Goal: Find specific page/section

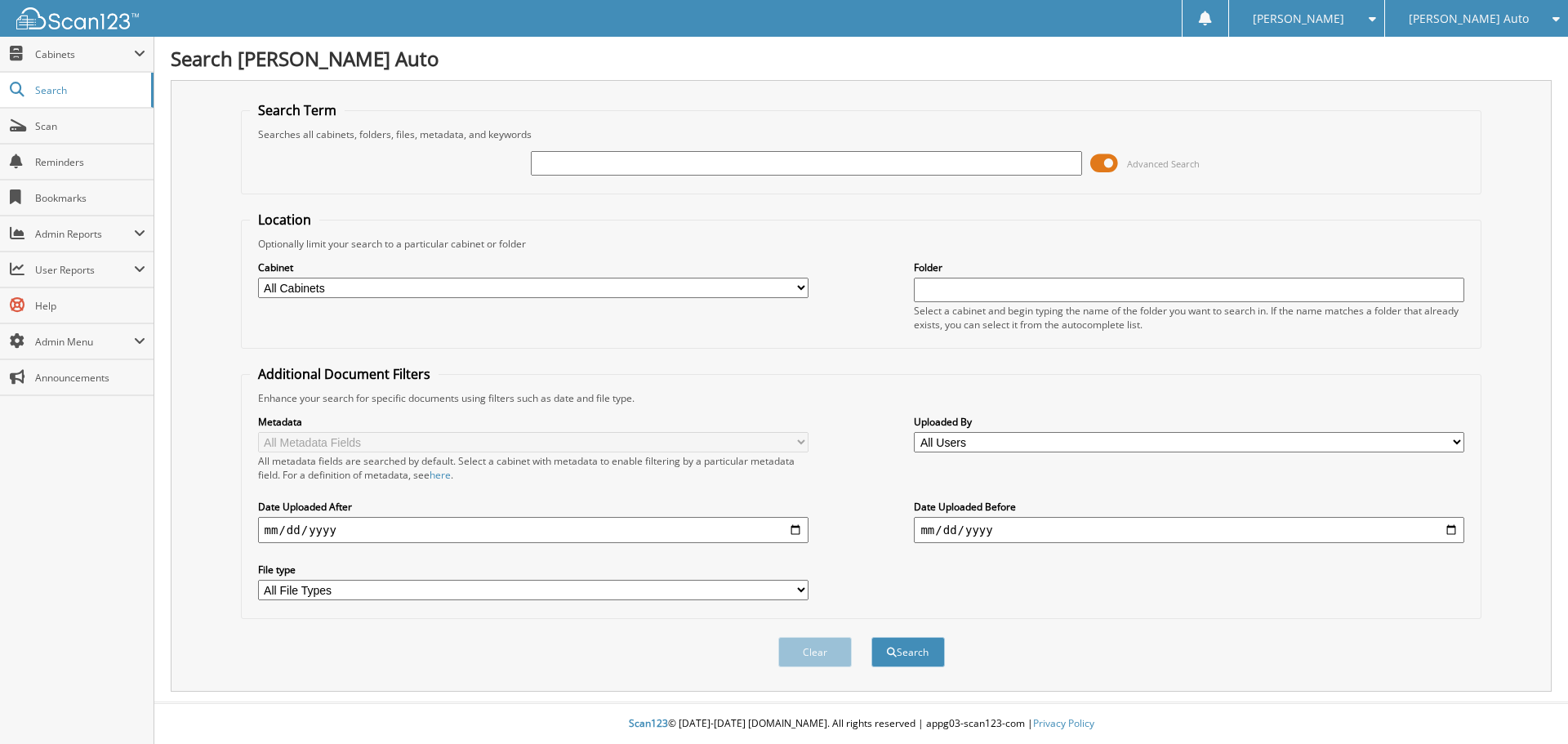
click at [708, 157] on input "text" at bounding box center [806, 163] width 551 height 25
type input "3t24254"
click at [872, 637] on button "Search" at bounding box center [908, 652] width 73 height 31
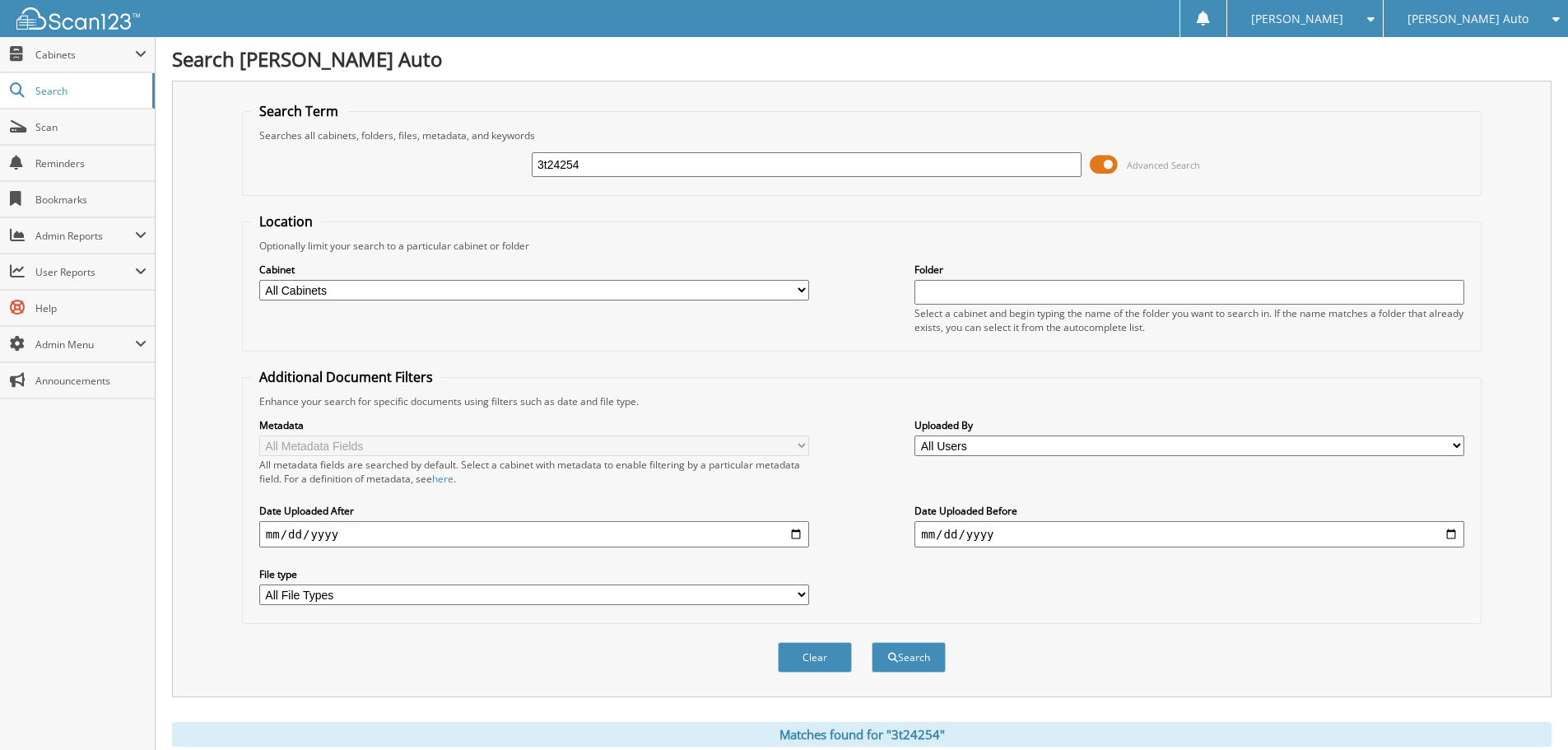
drag, startPoint x: 583, startPoint y: 168, endPoint x: 474, endPoint y: 171, distance: 109.0
click at [476, 171] on div "3t24254 Advanced Search" at bounding box center [861, 165] width 1221 height 45
type input "1720124201"
click at [905, 659] on button "Search" at bounding box center [908, 657] width 74 height 31
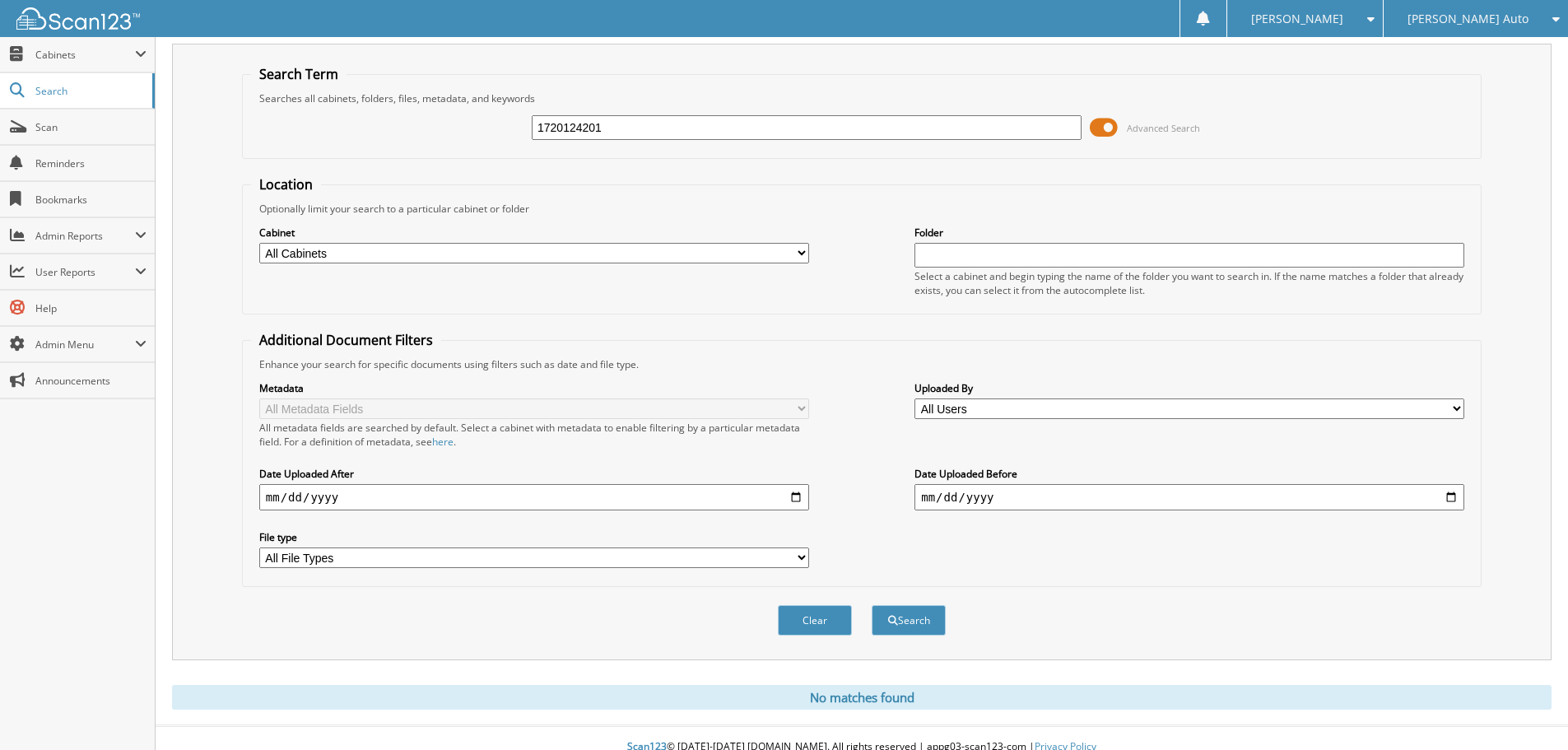
scroll to position [55, 0]
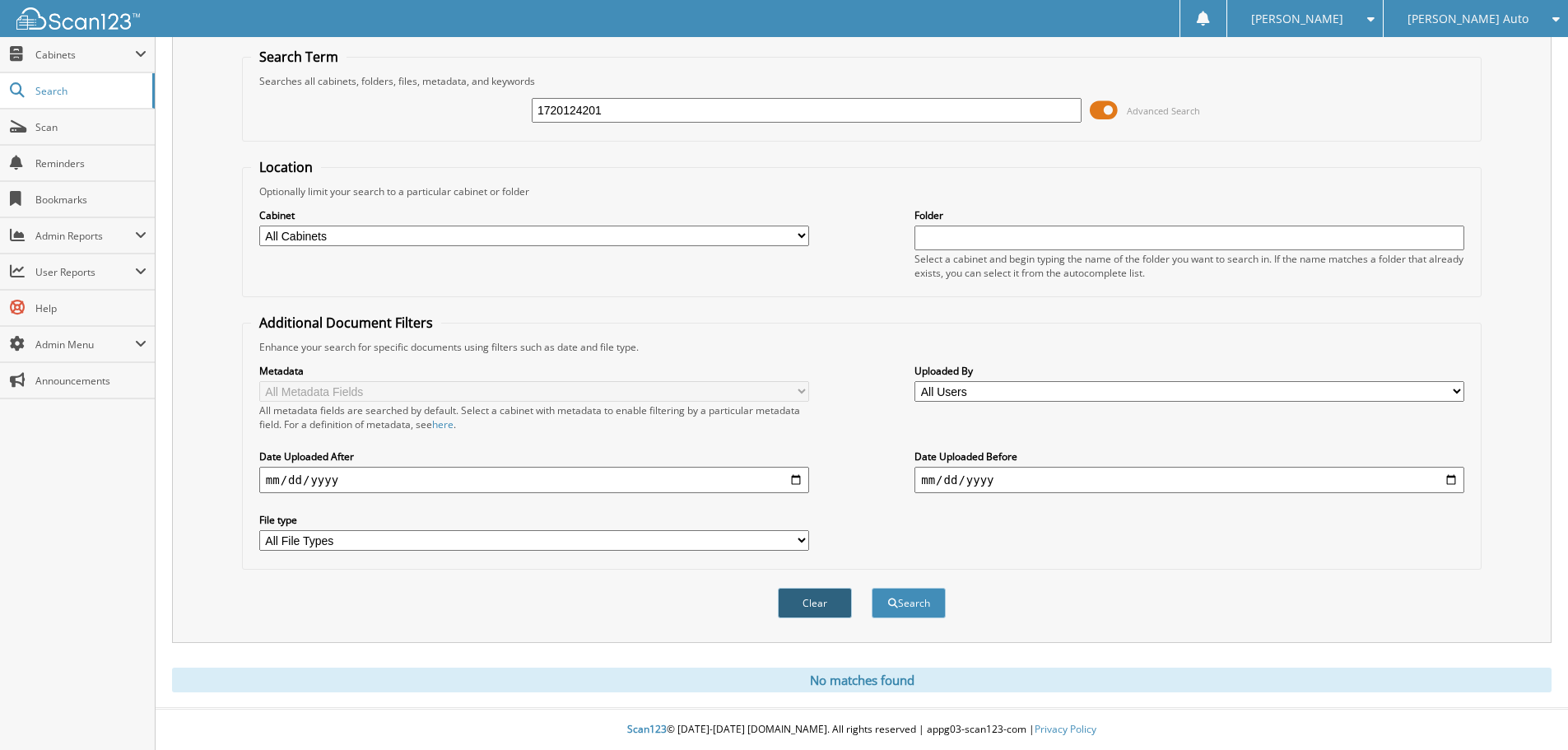
click at [802, 602] on button "Clear" at bounding box center [814, 603] width 74 height 31
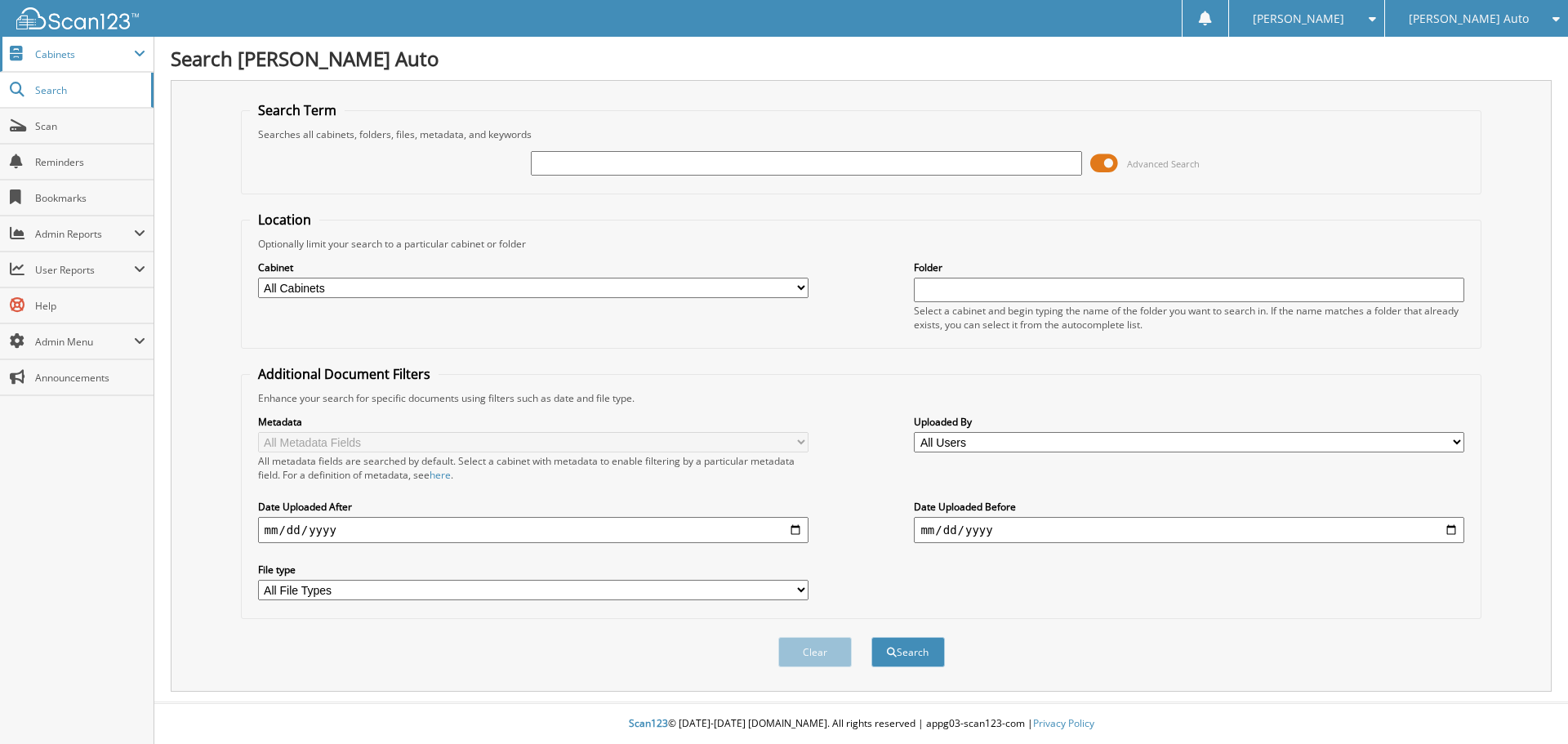
click at [68, 52] on span "Cabinets" at bounding box center [85, 54] width 99 height 14
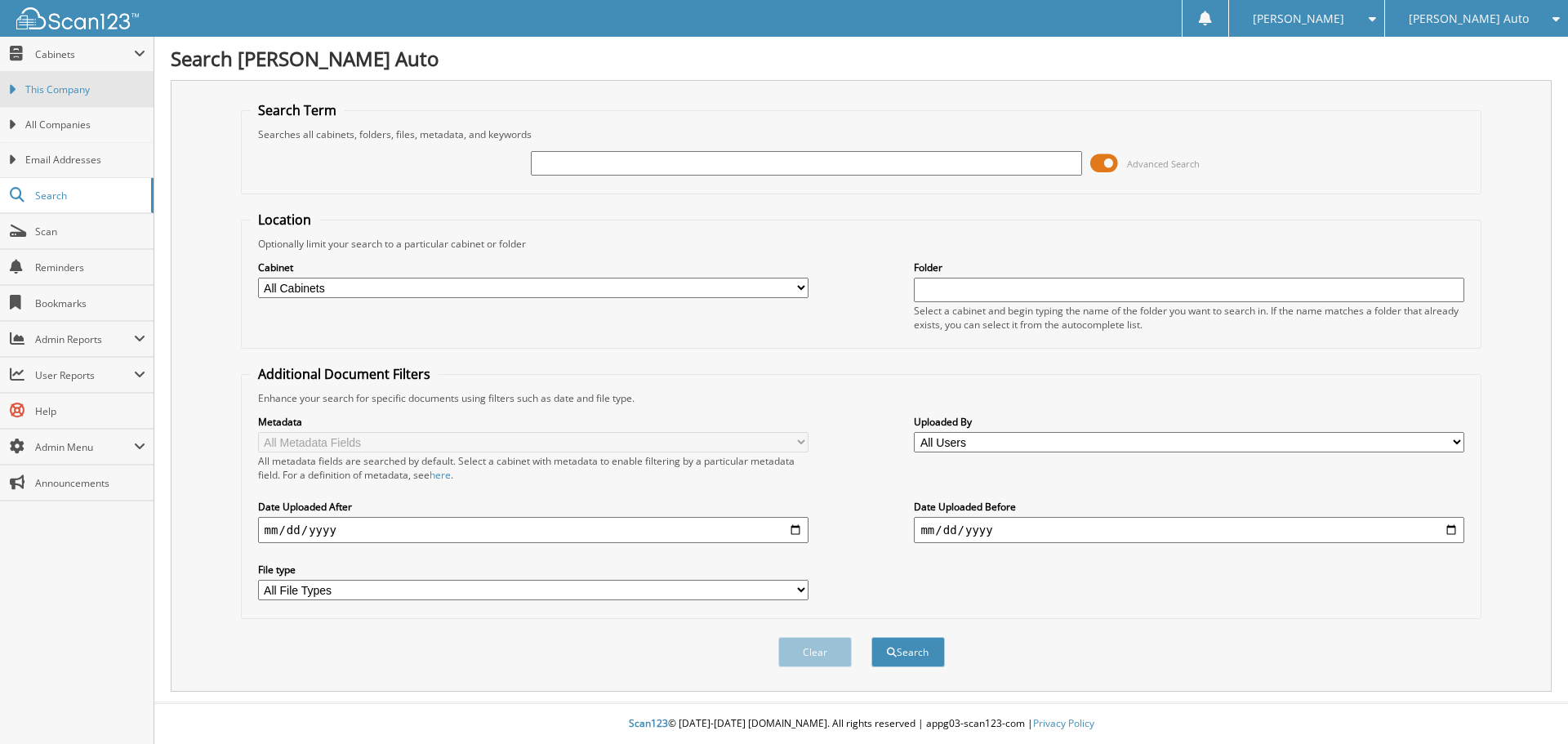
click at [65, 88] on span "This Company" at bounding box center [85, 89] width 120 height 15
